Goal: Information Seeking & Learning: Learn about a topic

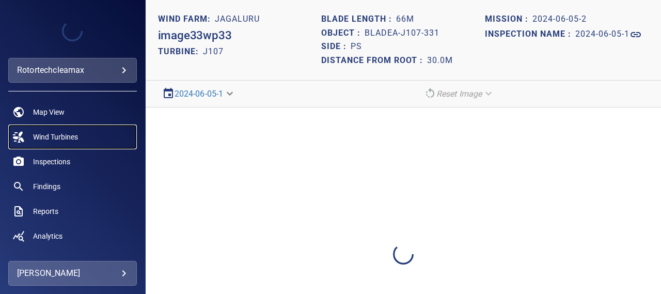
click at [49, 137] on span "Wind Turbines" at bounding box center [55, 137] width 45 height 10
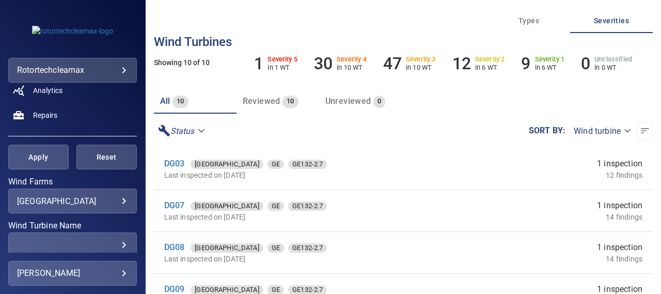
scroll to position [149, 0]
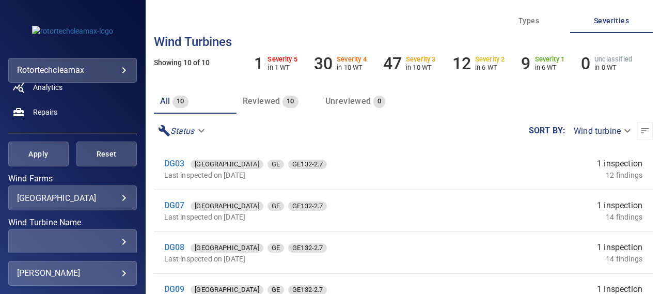
click at [94, 202] on body "**********" at bounding box center [330, 147] width 661 height 294
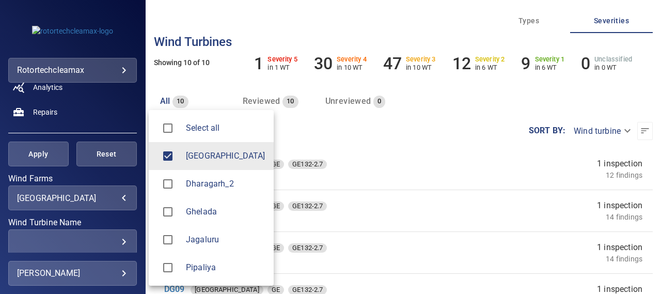
click at [218, 85] on div at bounding box center [330, 147] width 661 height 294
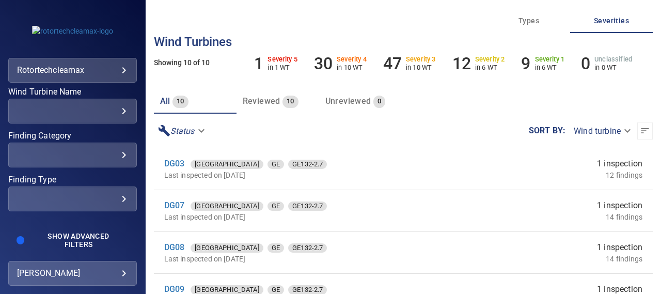
scroll to position [125, 0]
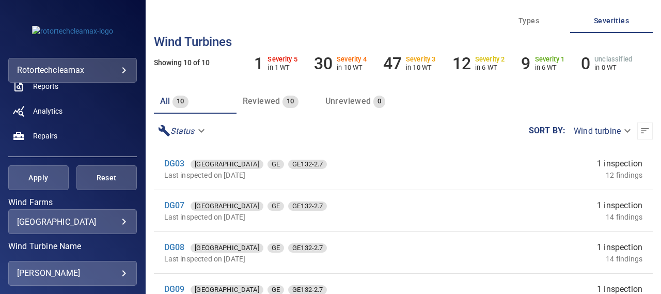
click at [119, 220] on body "**********" at bounding box center [330, 147] width 661 height 294
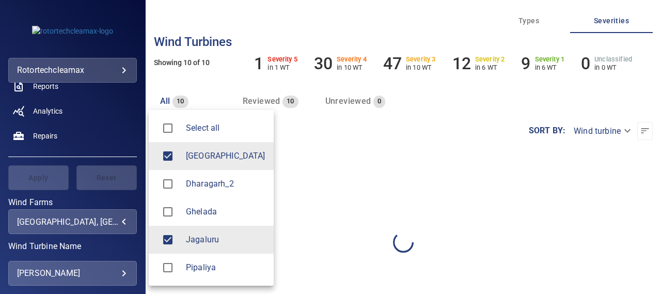
type input "********"
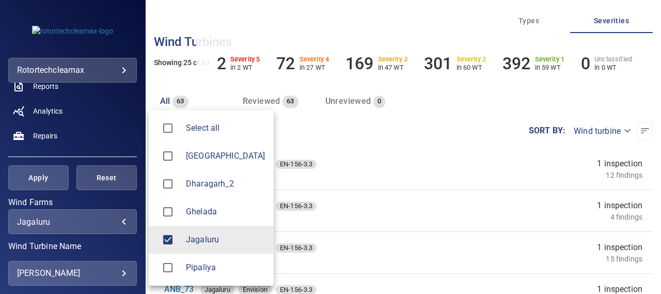
click at [415, 129] on div at bounding box center [330, 147] width 661 height 294
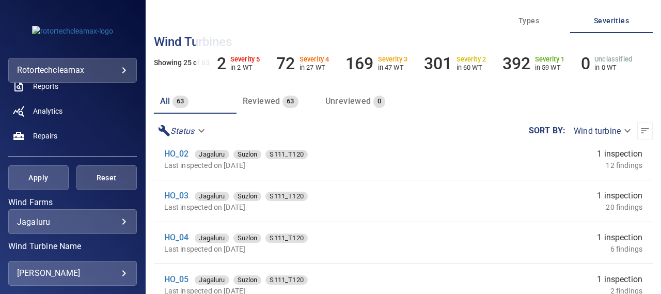
scroll to position [671, 0]
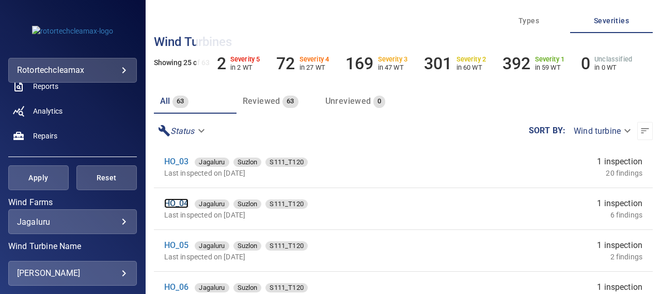
click at [173, 203] on link "HO_04" at bounding box center [176, 203] width 25 height 10
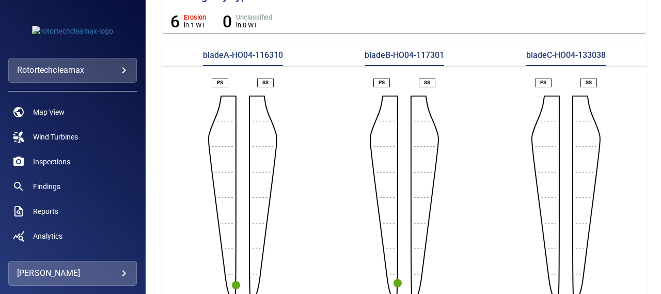
scroll to position [249, 0]
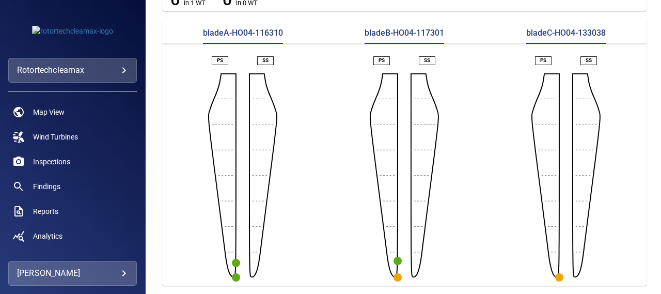
click at [393, 273] on circle "button" at bounding box center [397, 277] width 8 height 8
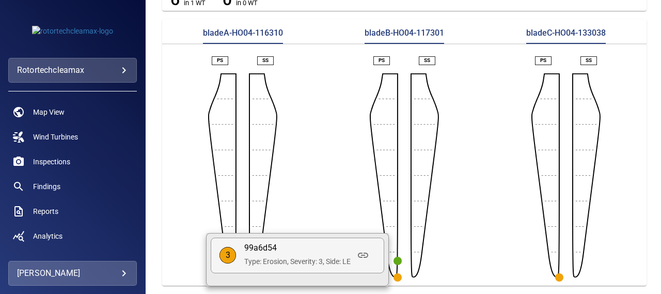
click at [270, 253] on p "99a6d54" at bounding box center [297, 248] width 106 height 12
click at [365, 254] on icon at bounding box center [363, 255] width 12 height 12
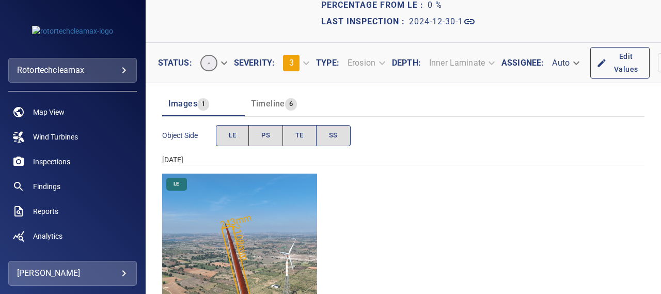
scroll to position [141, 0]
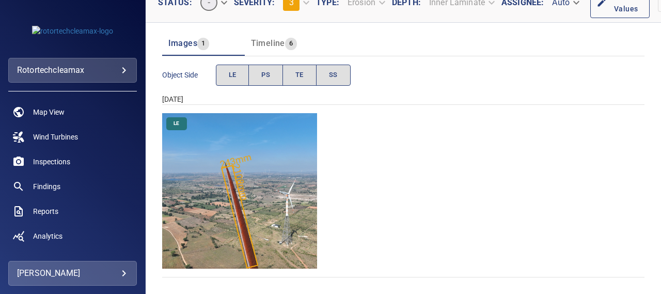
click at [237, 187] on img "Jagaluru/HO_04/2024-12-30-1/2024-12-30-2/image100wp100.jpg" at bounding box center [239, 190] width 155 height 155
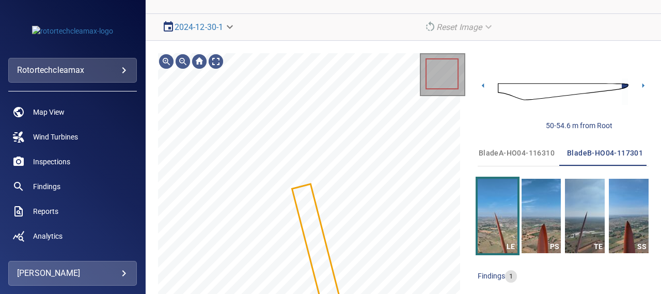
scroll to position [151, 0]
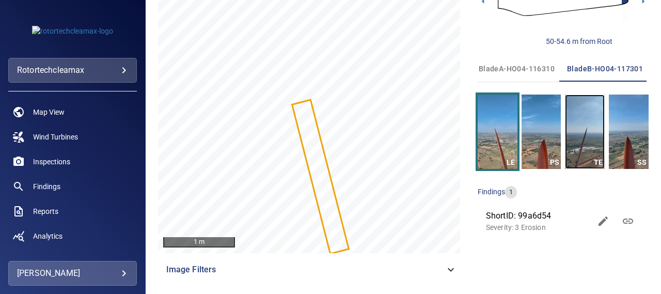
click at [576, 139] on img "button" at bounding box center [585, 131] width 40 height 74
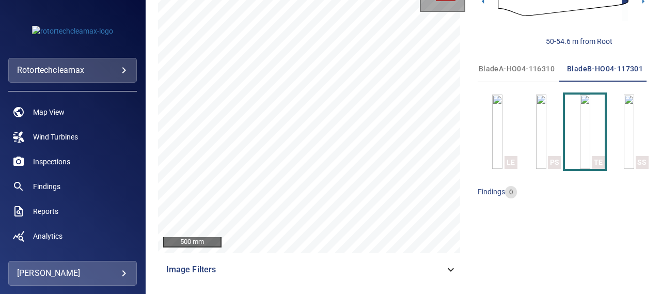
scroll to position [119, 0]
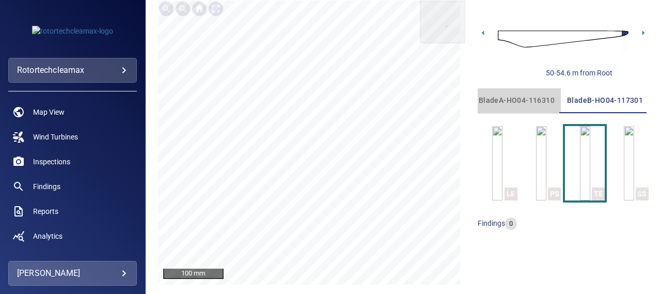
click at [506, 106] on span "bladeA-HO04-116310" at bounding box center [516, 100] width 76 height 13
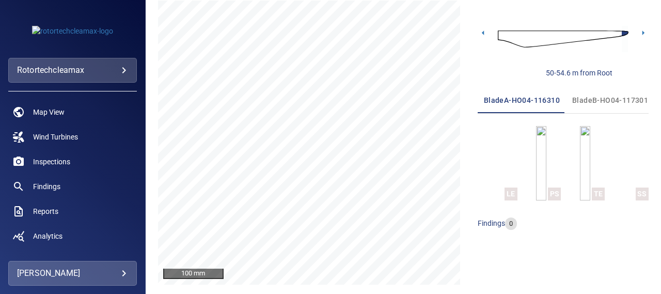
scroll to position [0, 0]
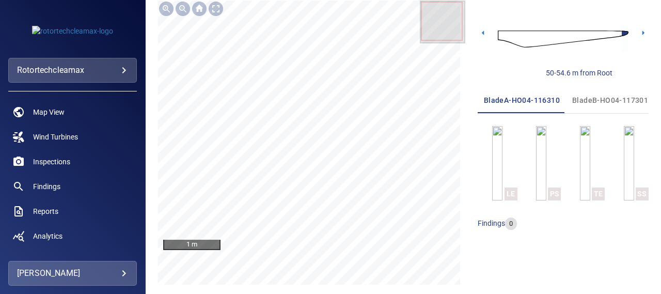
click at [593, 102] on span "bladeB-HO04-117301" at bounding box center [610, 100] width 76 height 13
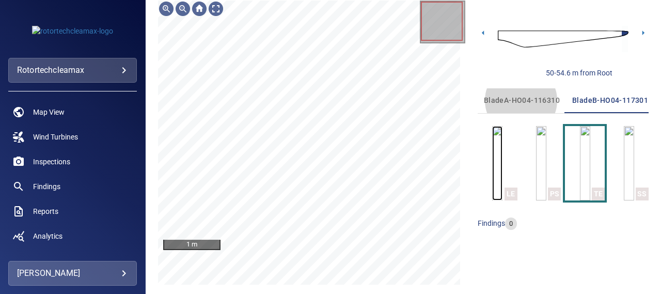
click at [492, 170] on img "button" at bounding box center [497, 163] width 10 height 74
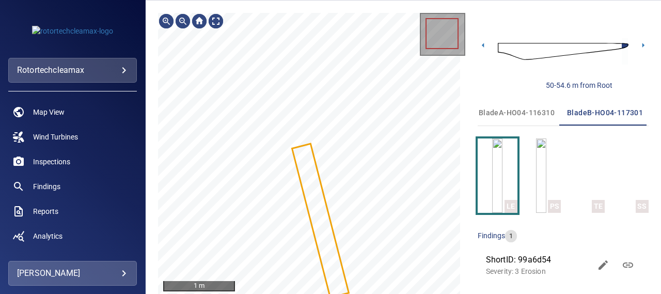
scroll to position [0, 5]
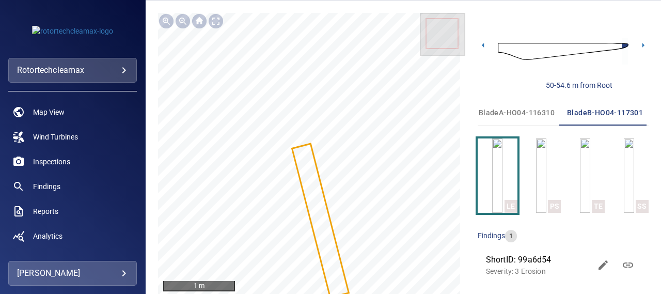
click at [607, 46] on img at bounding box center [563, 51] width 131 height 31
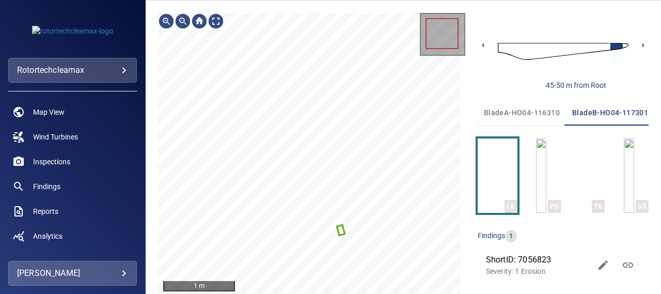
scroll to position [0, 5]
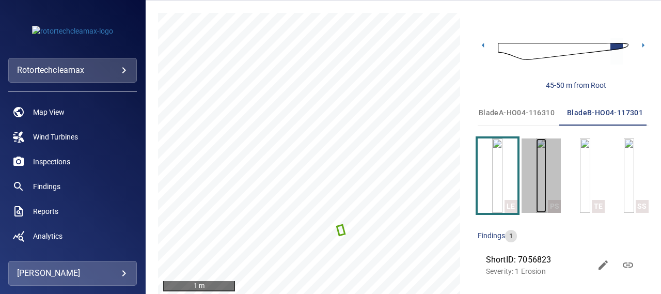
click at [541, 171] on img "button" at bounding box center [541, 175] width 10 height 74
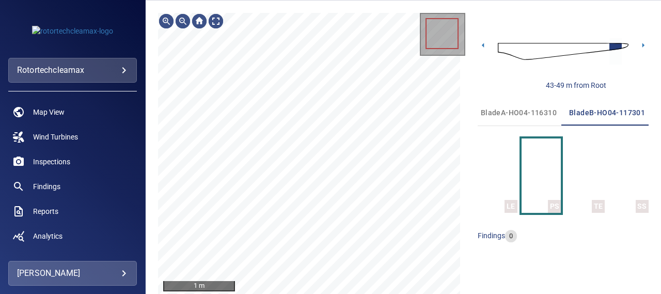
scroll to position [0, 5]
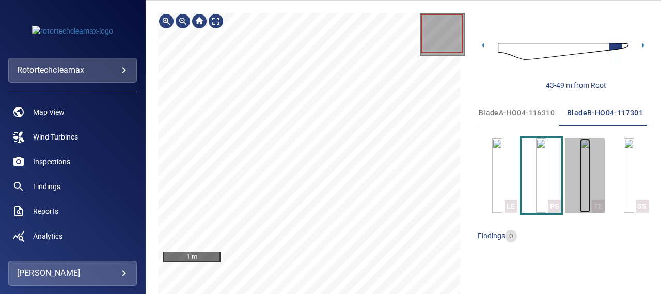
click at [590, 172] on img "button" at bounding box center [585, 175] width 10 height 74
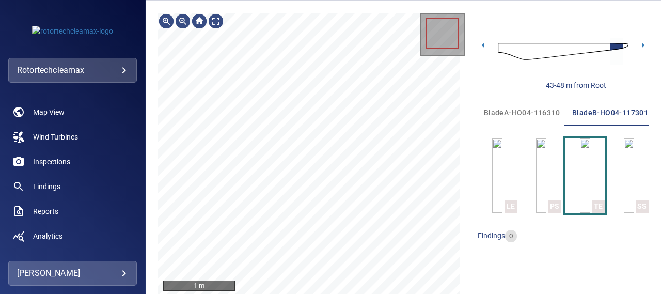
scroll to position [0, 5]
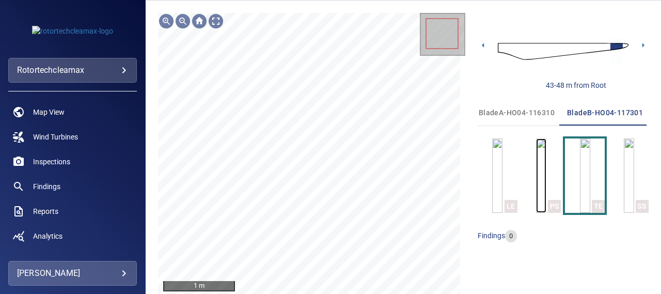
click at [540, 157] on img "button" at bounding box center [541, 175] width 10 height 74
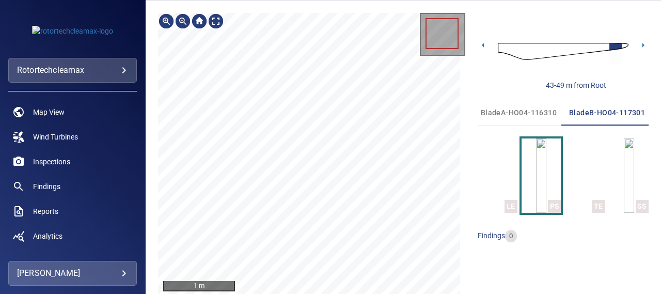
scroll to position [0, 5]
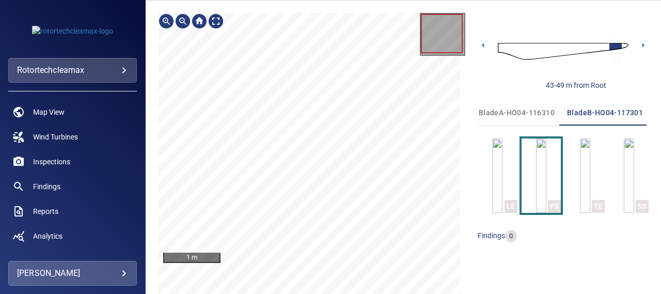
click at [502, 113] on span "bladeA-HO04-116310" at bounding box center [516, 112] width 76 height 13
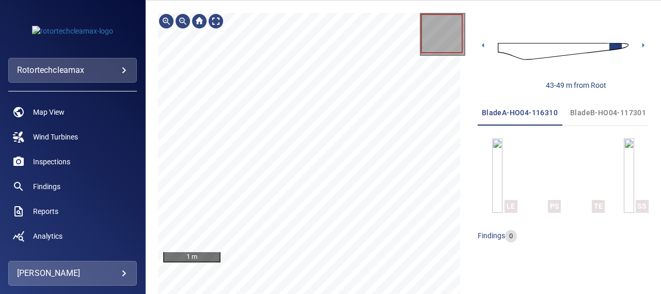
scroll to position [0, 0]
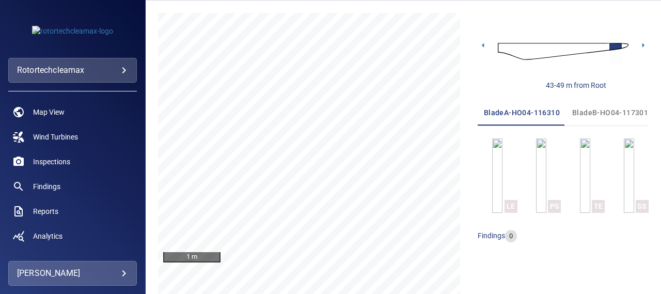
click at [589, 46] on img at bounding box center [563, 51] width 131 height 31
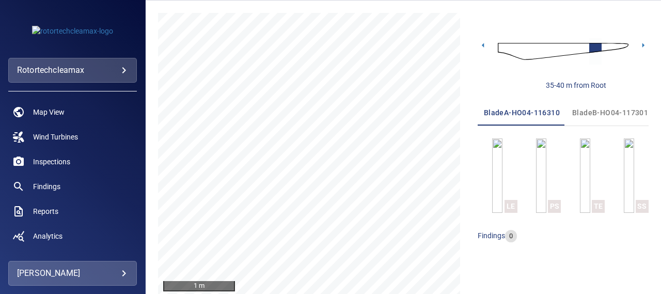
click at [576, 44] on img at bounding box center [563, 51] width 131 height 31
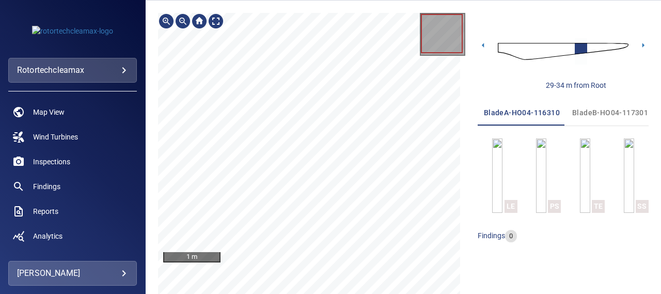
click at [559, 51] on img at bounding box center [563, 51] width 131 height 31
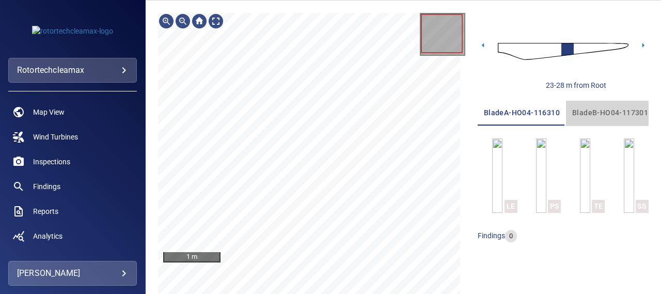
click at [599, 112] on span "bladeB-HO04-117301" at bounding box center [610, 112] width 76 height 13
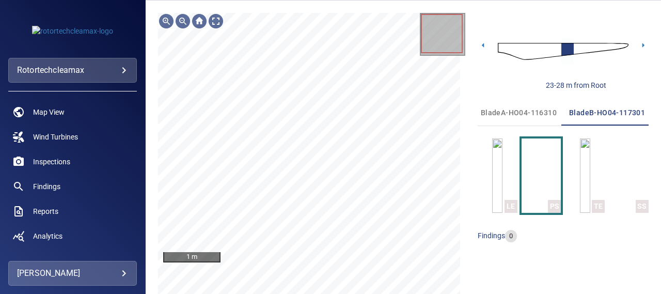
scroll to position [0, 5]
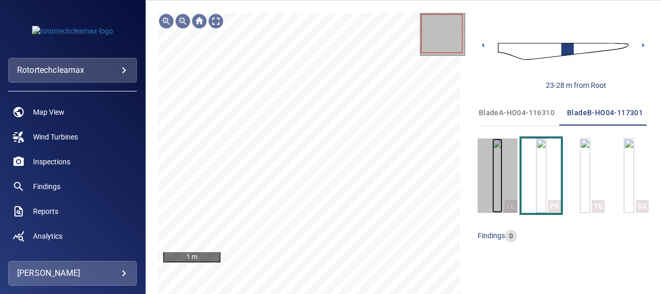
click at [497, 176] on img "button" at bounding box center [497, 175] width 10 height 74
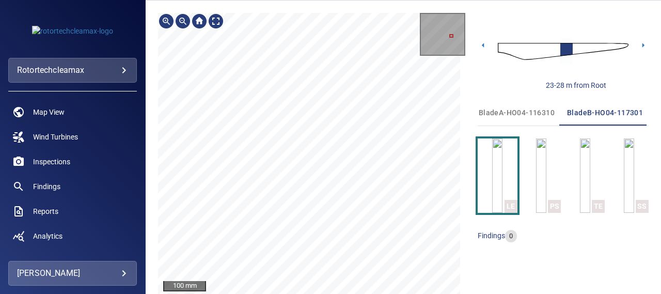
scroll to position [109, 0]
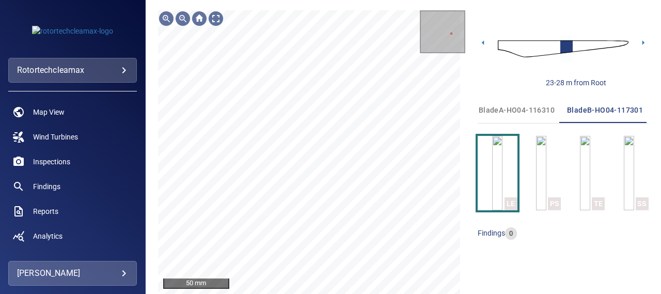
click at [533, 111] on span "bladeA-HO04-116310" at bounding box center [516, 110] width 76 height 13
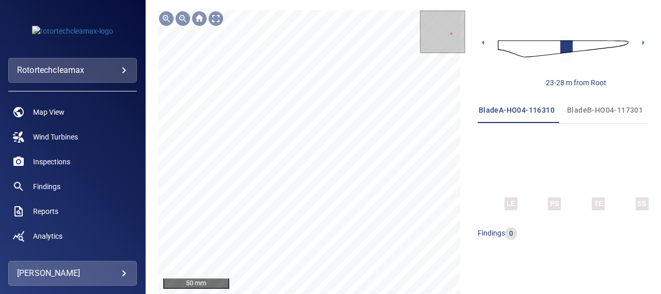
scroll to position [0, 0]
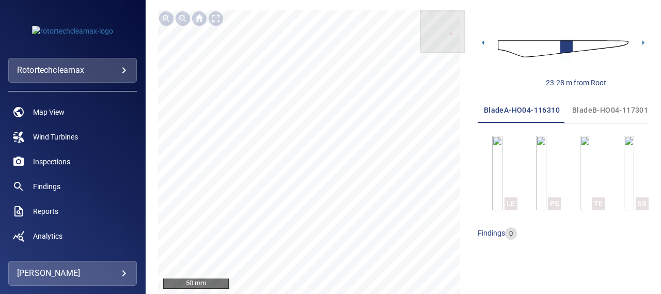
click at [595, 109] on span "bladeB-HO04-117301" at bounding box center [610, 110] width 76 height 13
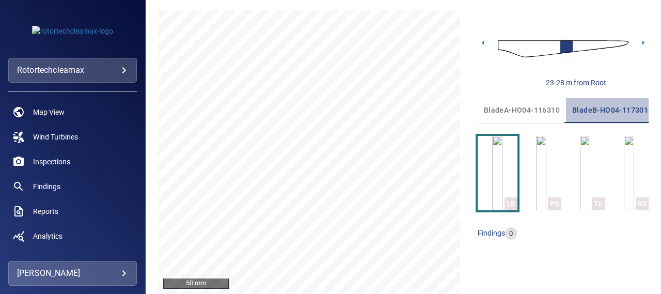
click at [595, 114] on span "bladeB-HO04-117301" at bounding box center [610, 110] width 76 height 13
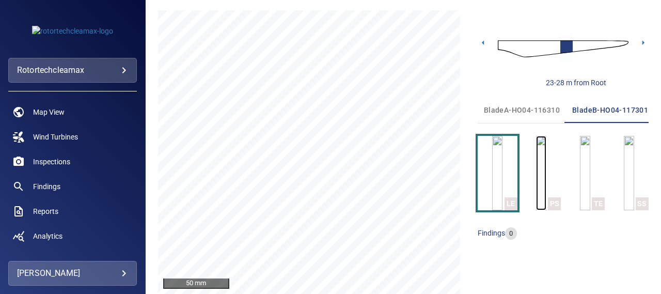
click at [539, 165] on img "button" at bounding box center [541, 173] width 10 height 74
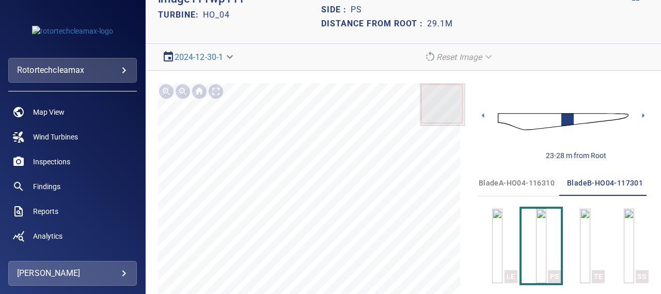
scroll to position [60, 0]
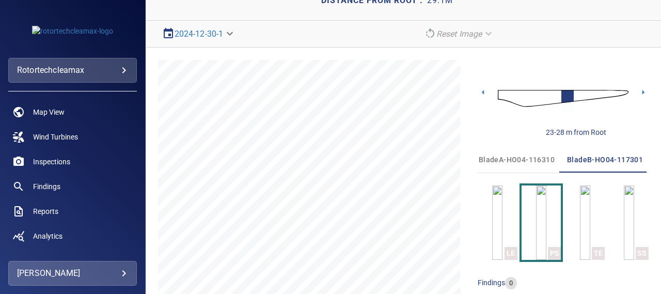
click at [581, 93] on img at bounding box center [563, 98] width 131 height 31
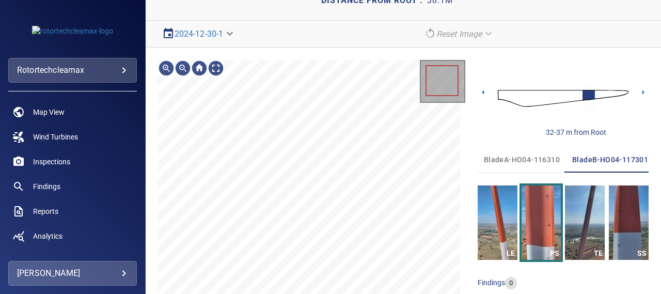
scroll to position [0, 5]
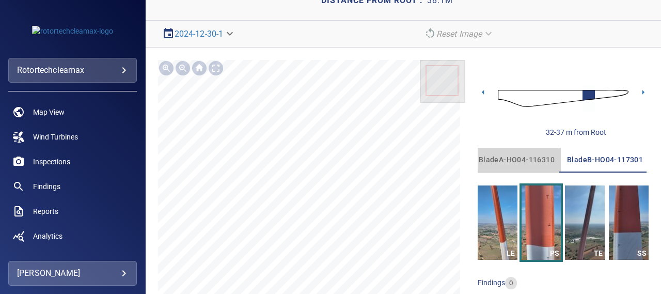
click at [502, 154] on span "bladeA-HO04-116310" at bounding box center [516, 159] width 76 height 13
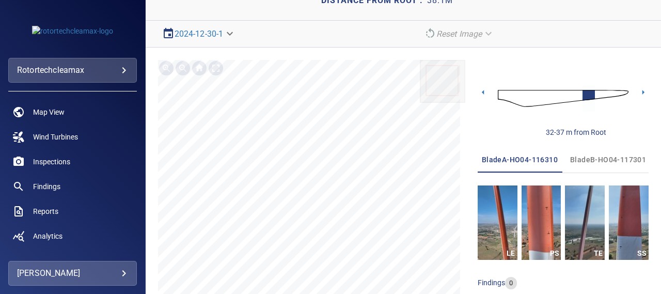
scroll to position [0, 0]
click at [482, 92] on icon at bounding box center [483, 92] width 2 height 5
click at [477, 92] on div "1 m Image Filters 32-37 m from Root bladeA-HO04-116310 bladeB-HO04-117301 blade…" at bounding box center [403, 216] width 515 height 338
